Goal: Navigation & Orientation: Go to known website

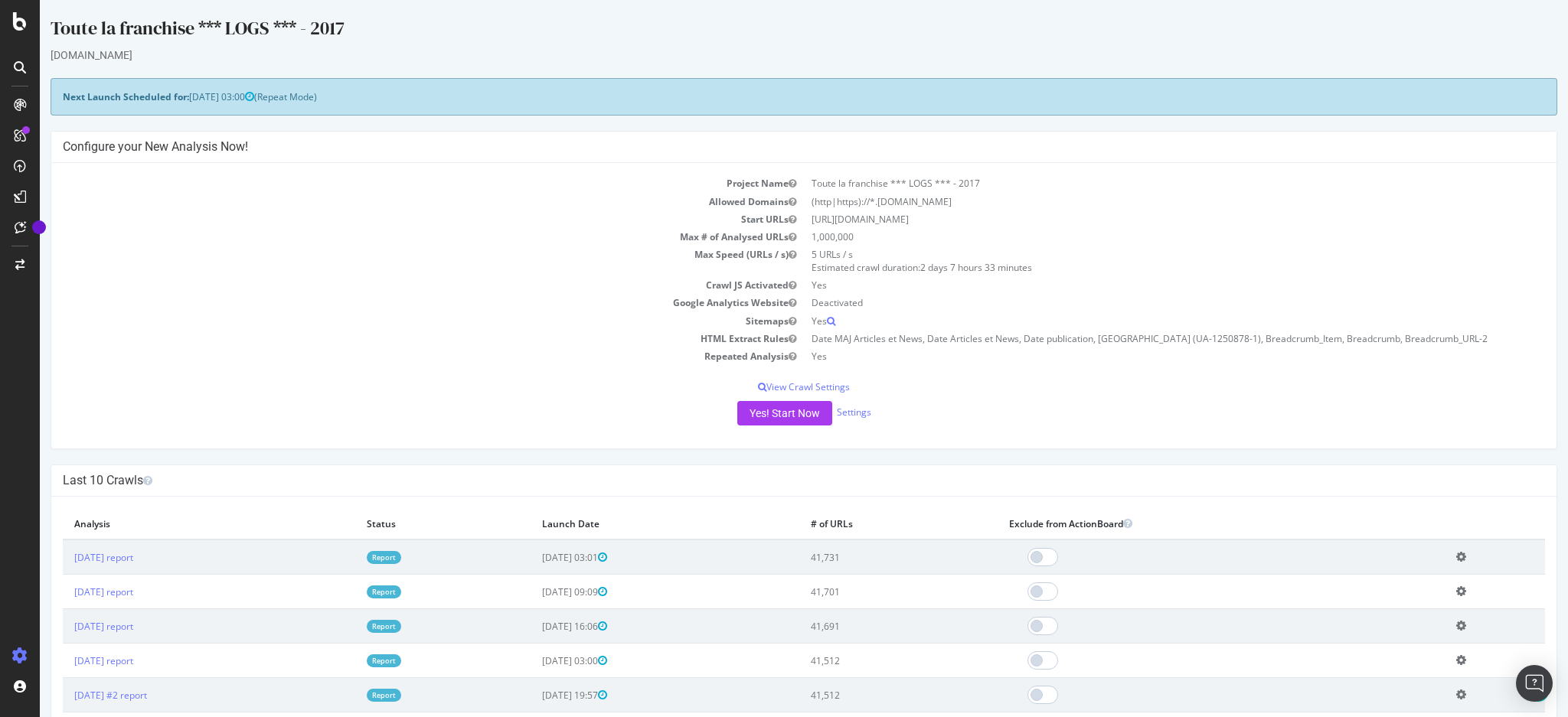
scroll to position [204, 0]
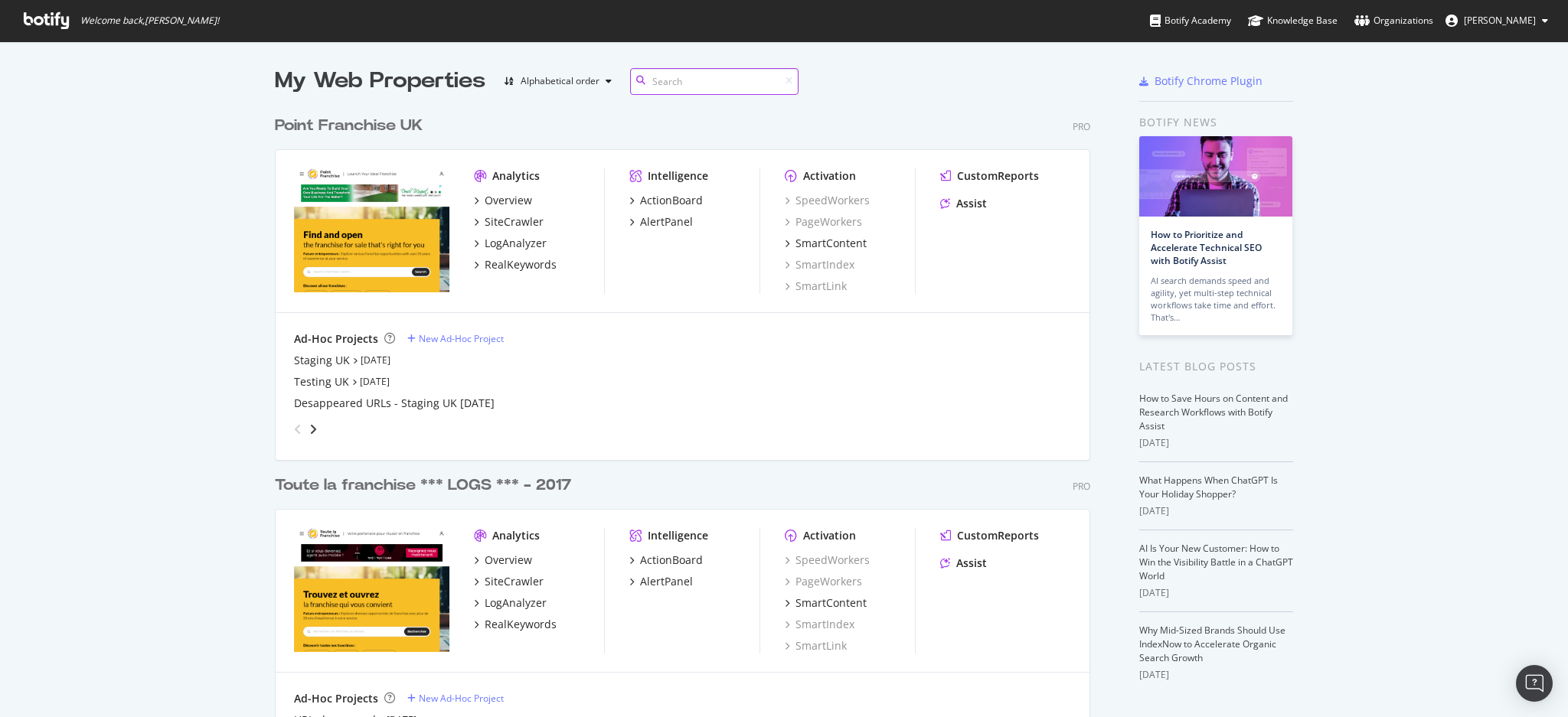
scroll to position [704, 813]
